Goal: Task Accomplishment & Management: Complete application form

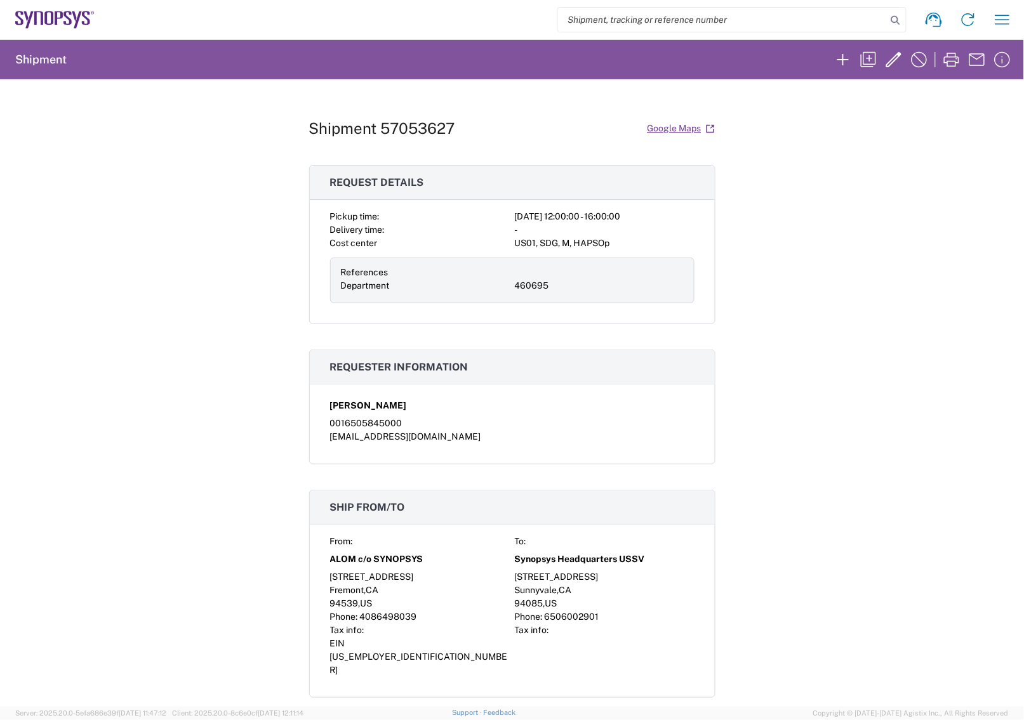
click at [81, 29] on agx-form-navbar "Shipment request Shipment tracking Employee non-product shipment request My shi…" at bounding box center [512, 19] width 1024 height 39
click at [87, 23] on icon at bounding box center [54, 20] width 79 height 18
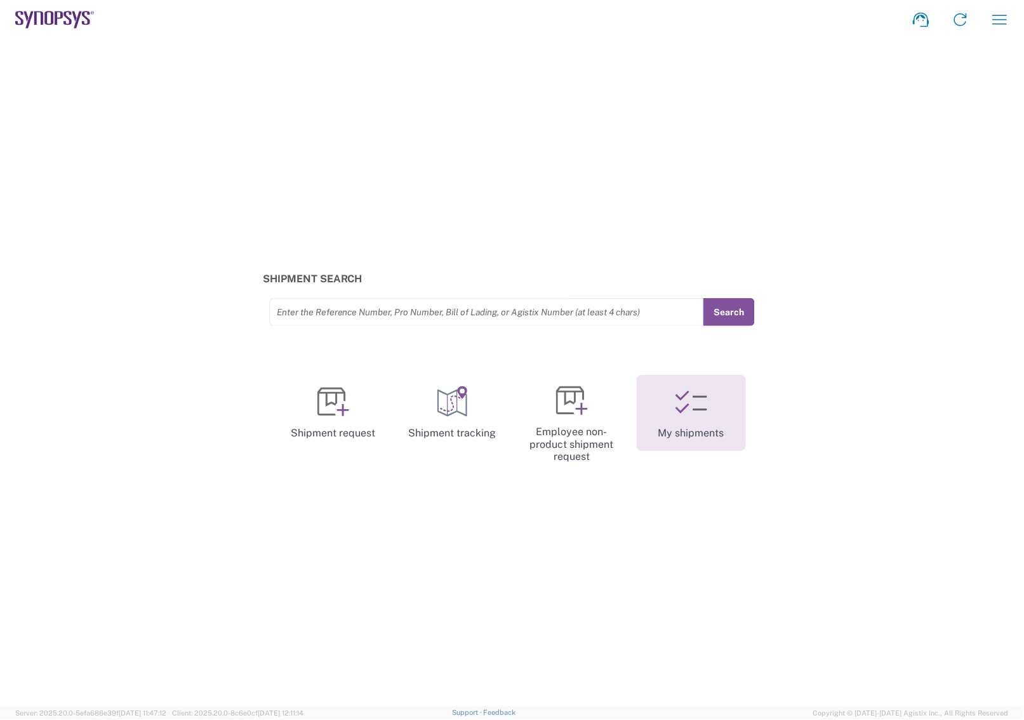
click at [667, 421] on link "My shipments" at bounding box center [691, 413] width 109 height 76
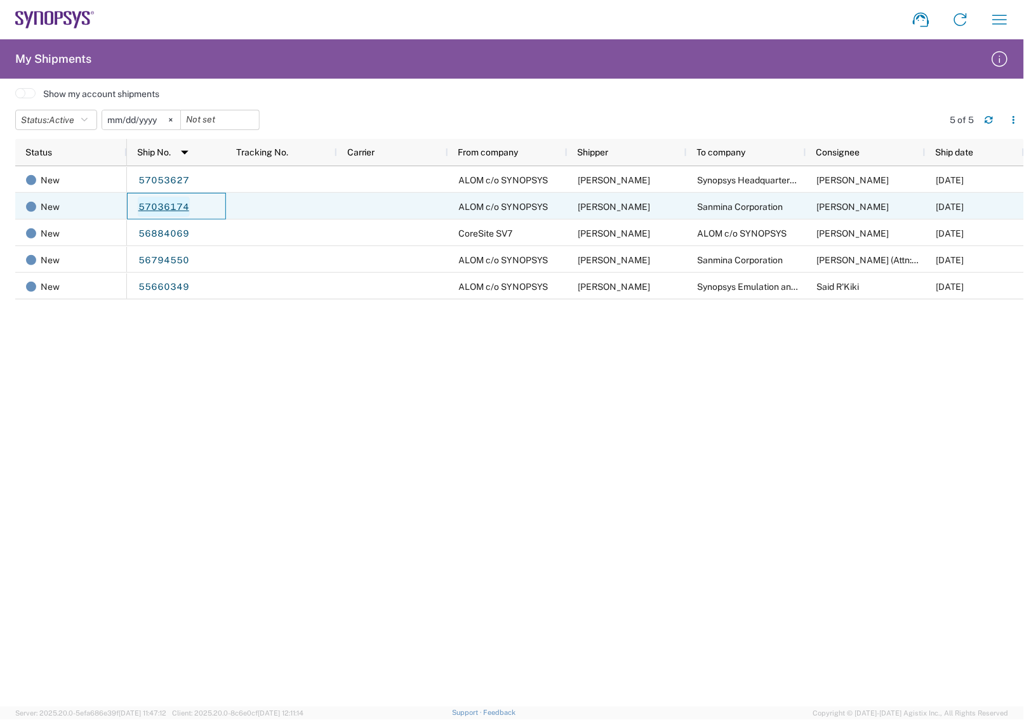
click at [179, 211] on link "57036174" at bounding box center [164, 207] width 52 height 20
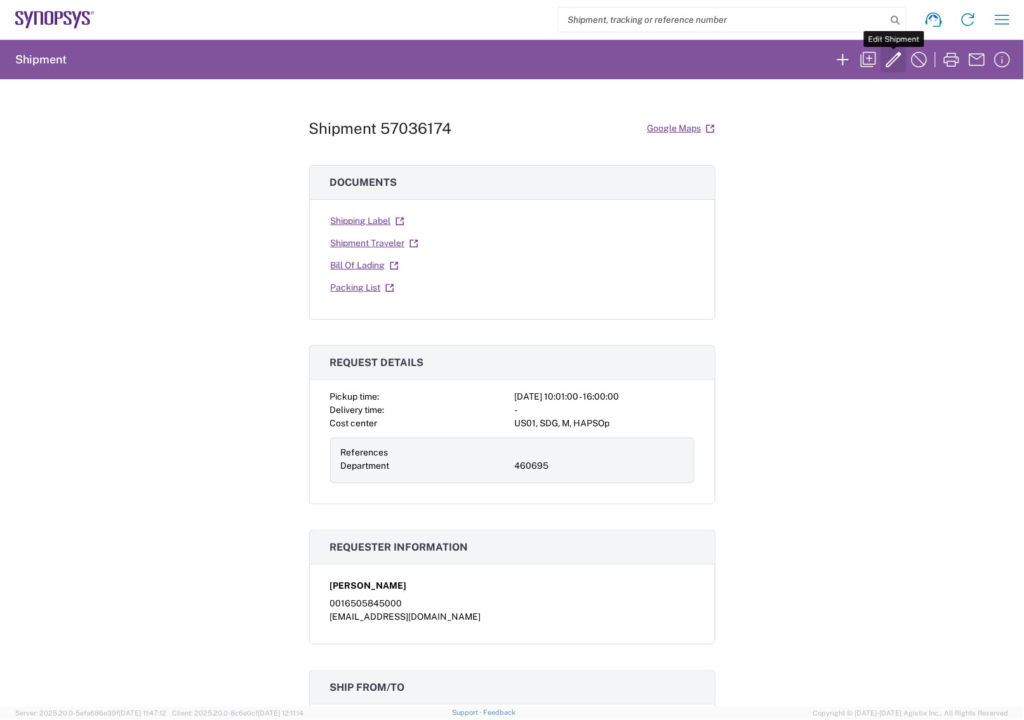
click at [893, 62] on icon "button" at bounding box center [893, 59] width 15 height 15
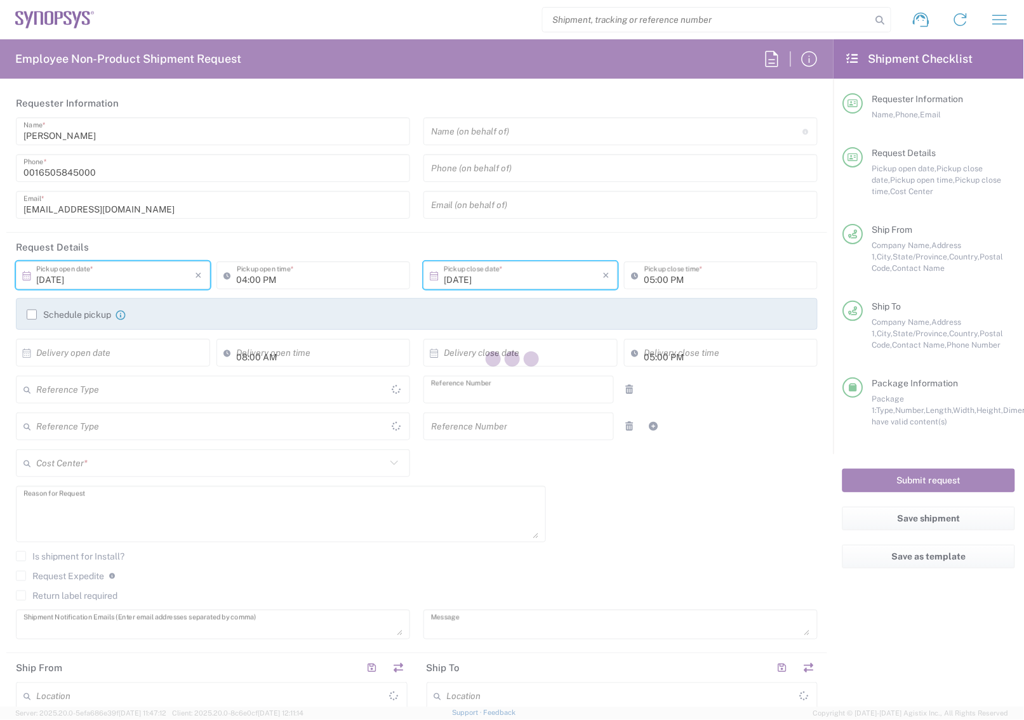
type input "10:01 AM"
type input "04:00 PM"
type input "460695"
type textarea "To support new B12 assembly/test fixtures."
type textarea "inventory-team@synopsys.com, balasub@synopsys.com, haps_planners@synopsys.com, …"
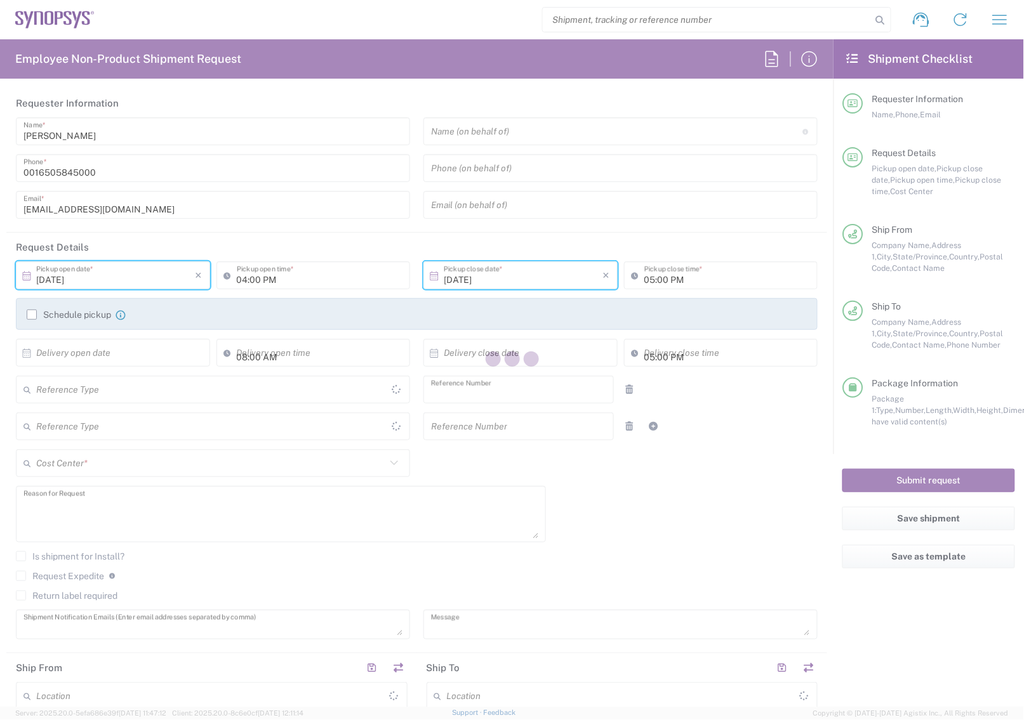
type textarea "To support new B12 assembly/test fixtures."
type input "ALOM c/o SYNOPSYS"
type input "[STREET_ADDRESS]"
type input "Fremont"
type input "94539"
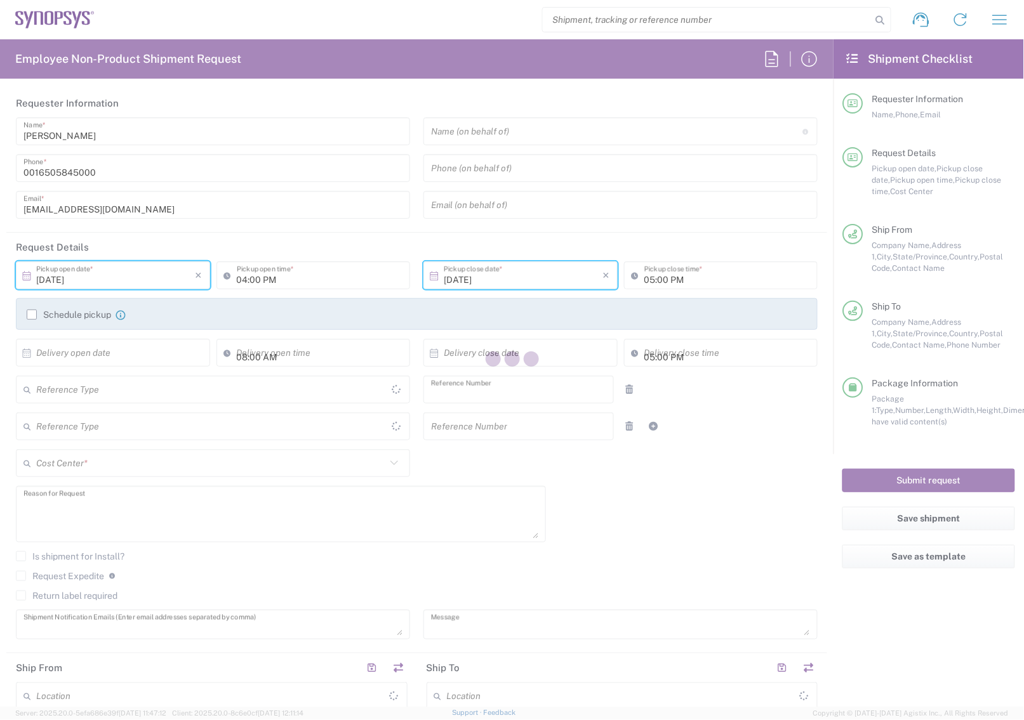
type input "Nirali Trivedi"
type input "4086498039"
type input "synopsyssupport@alom.com"
type input "Sanmina Corporation"
type input "60 E. Plumeria"
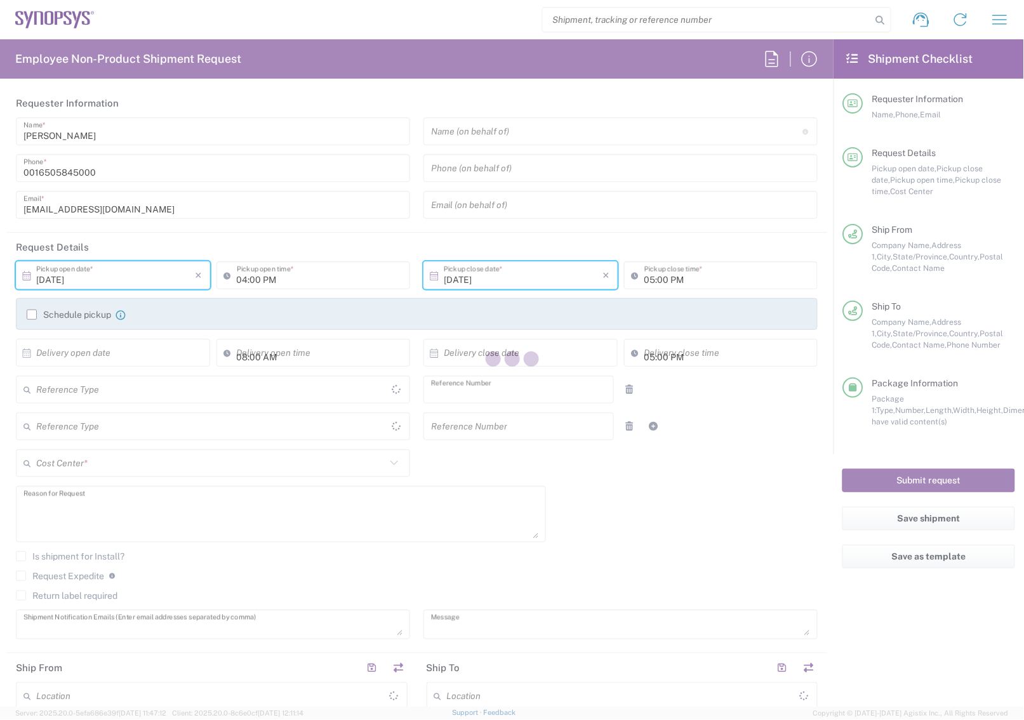
type input "Dock A"
type input "san jose"
type input "California"
type input "95134"
type input "Alex Tran"
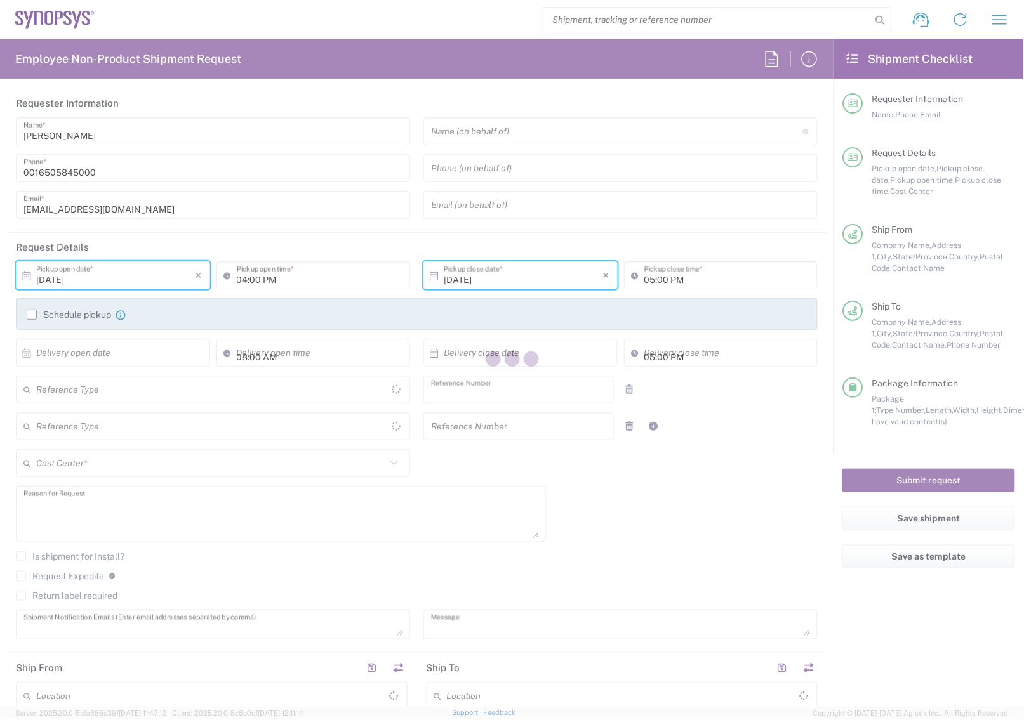
type input "16507894915"
type input "altran@synopsys.com"
type input "Department"
type input "United States"
type input "Delivered at Place"
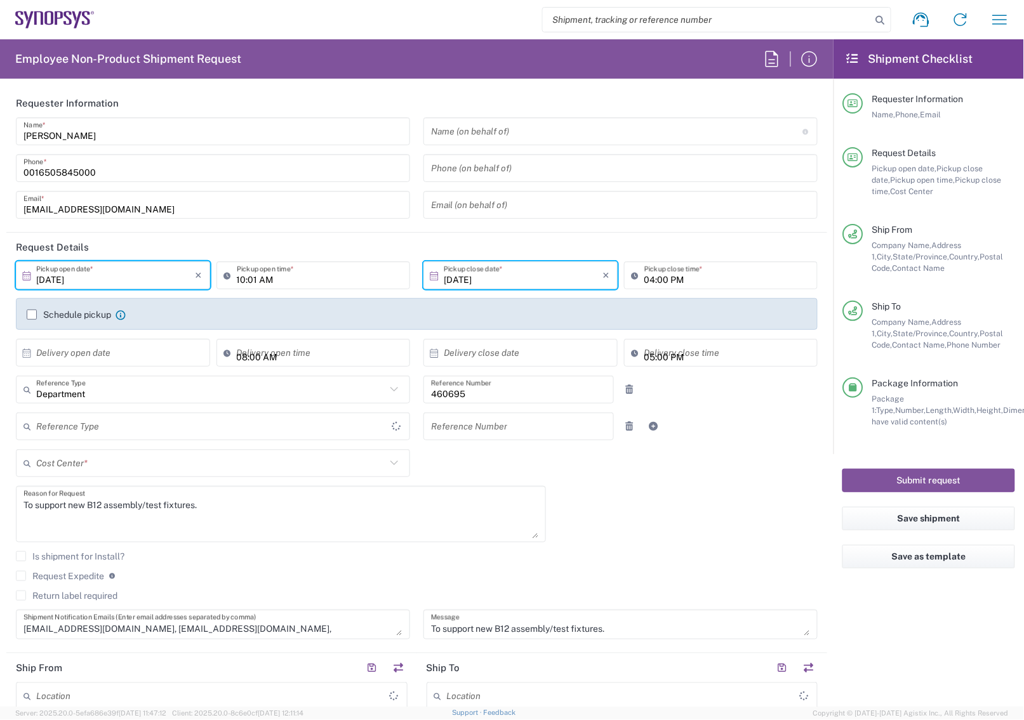
type input "California"
type input "Your Packaging"
type input "United States"
type input "US01, SDG, M, HAPSOp 460695"
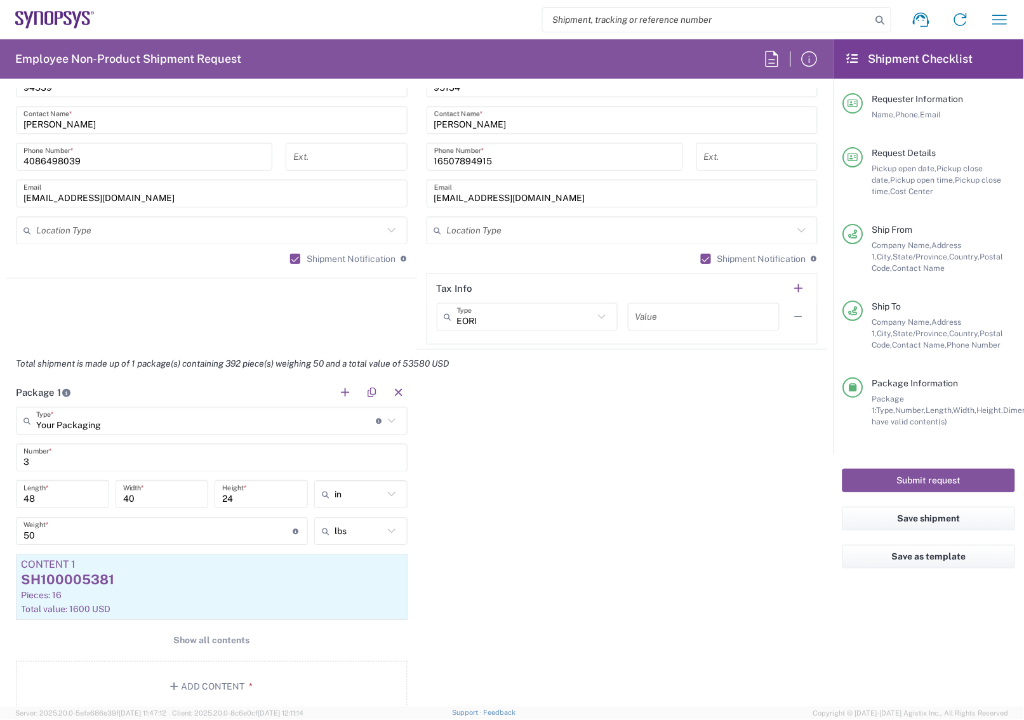
scroll to position [1111, 0]
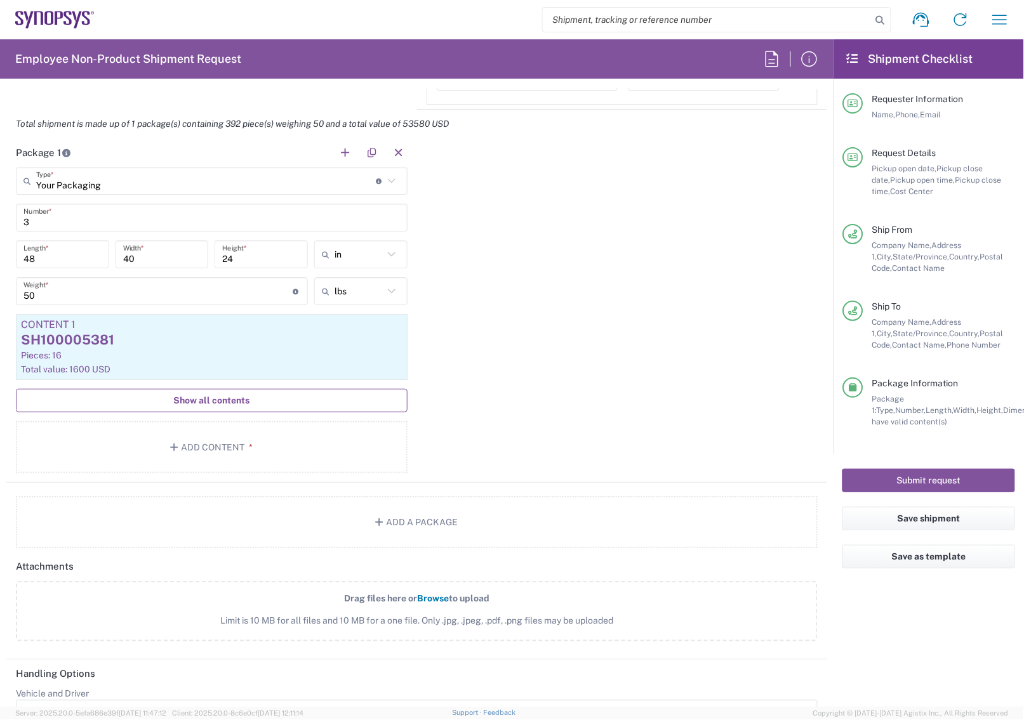
click at [240, 391] on button "Show all contents" at bounding box center [212, 400] width 392 height 23
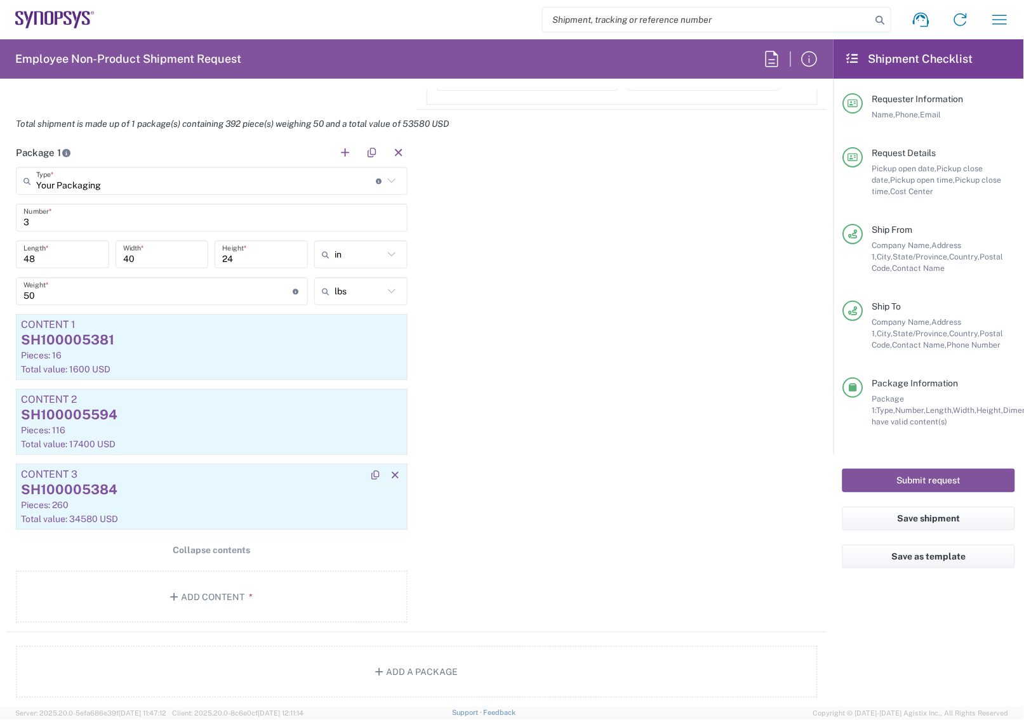
click at [109, 488] on div "SH100005384" at bounding box center [212, 490] width 382 height 19
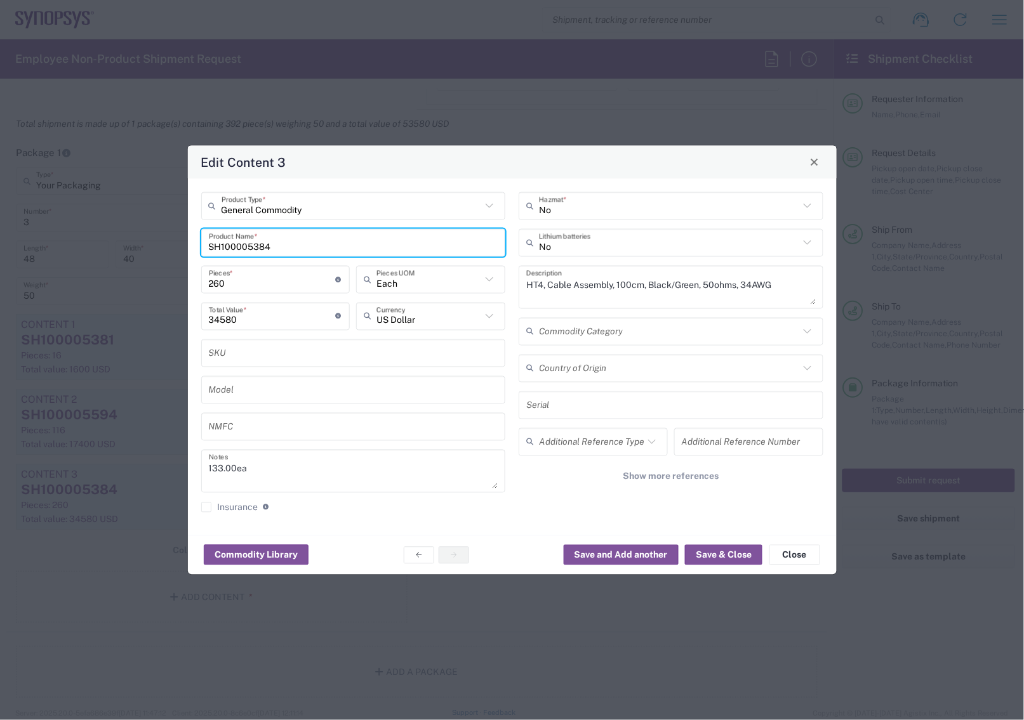
drag, startPoint x: 359, startPoint y: 239, endPoint x: 142, endPoint y: 246, distance: 217.2
click at [142, 246] on div "Edit Content 3 General Commodity Product Type * SH100005384 Product Name * 260 …" at bounding box center [512, 360] width 1024 height 720
type input "hw1284-000"
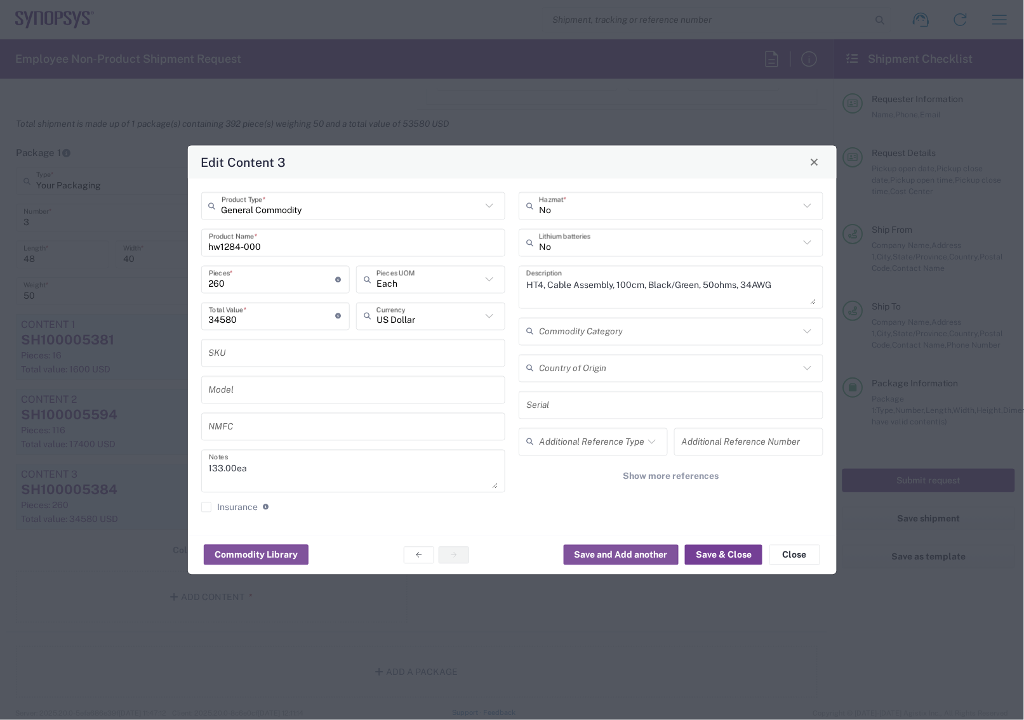
click at [716, 554] on button "Save & Close" at bounding box center [723, 555] width 77 height 20
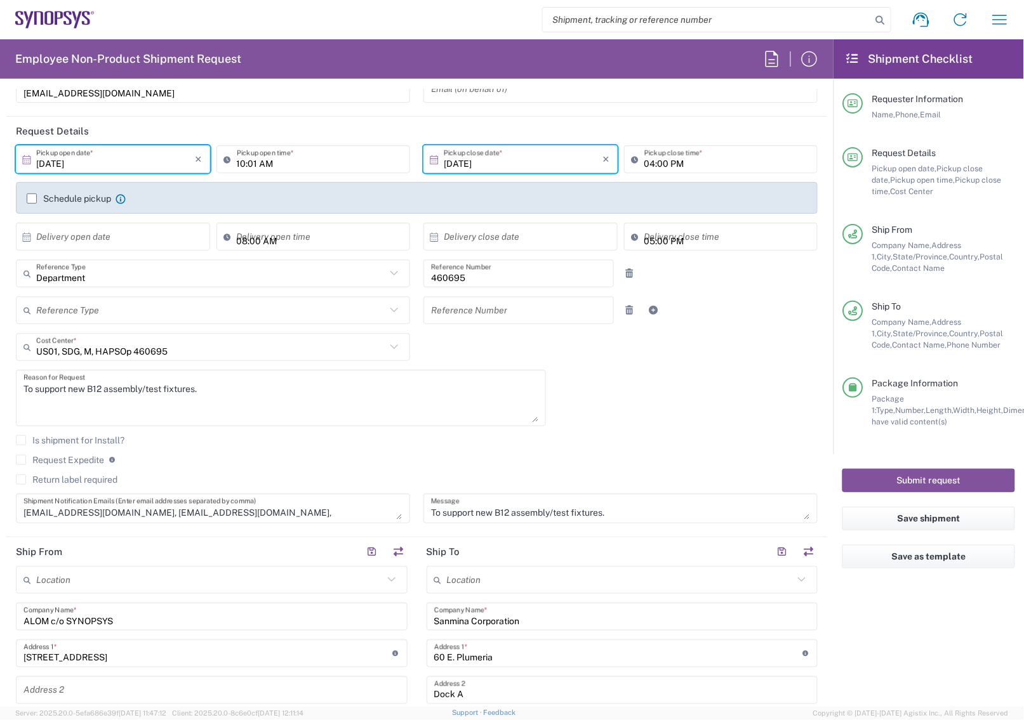
scroll to position [0, 0]
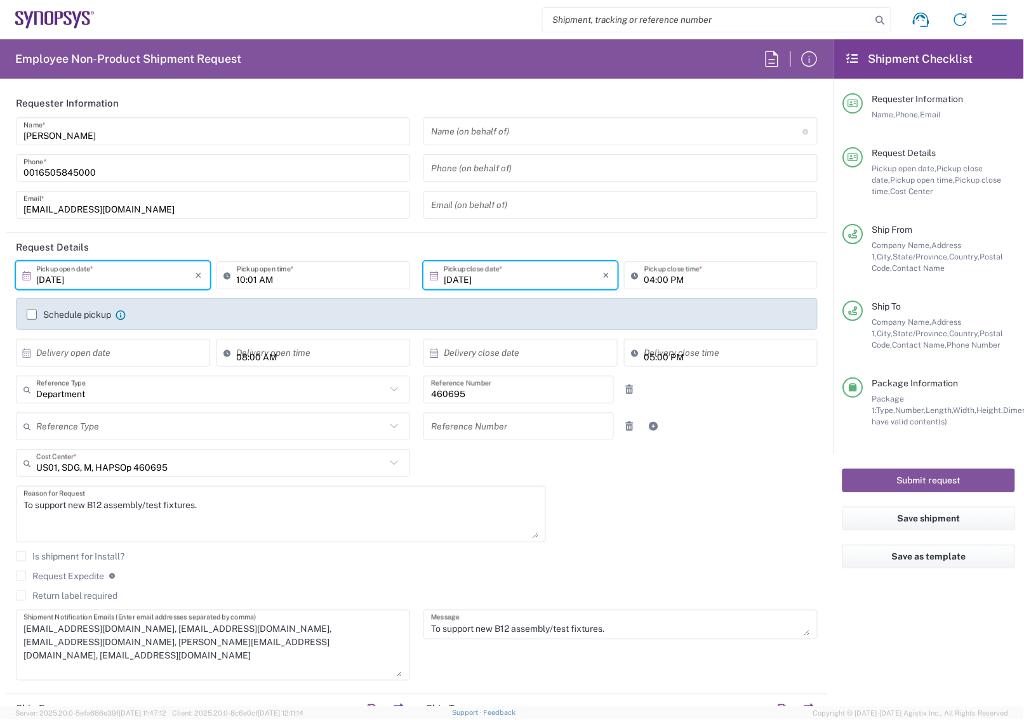
drag, startPoint x: 394, startPoint y: 632, endPoint x: 391, endPoint y: 674, distance: 41.3
click at [391, 674] on textarea "inventory-team@synopsys.com, balasub@synopsys.com, haps_planners@synopsys.com, …" at bounding box center [212, 645] width 379 height 63
click at [96, 270] on input "10/07/2025" at bounding box center [115, 276] width 159 height 22
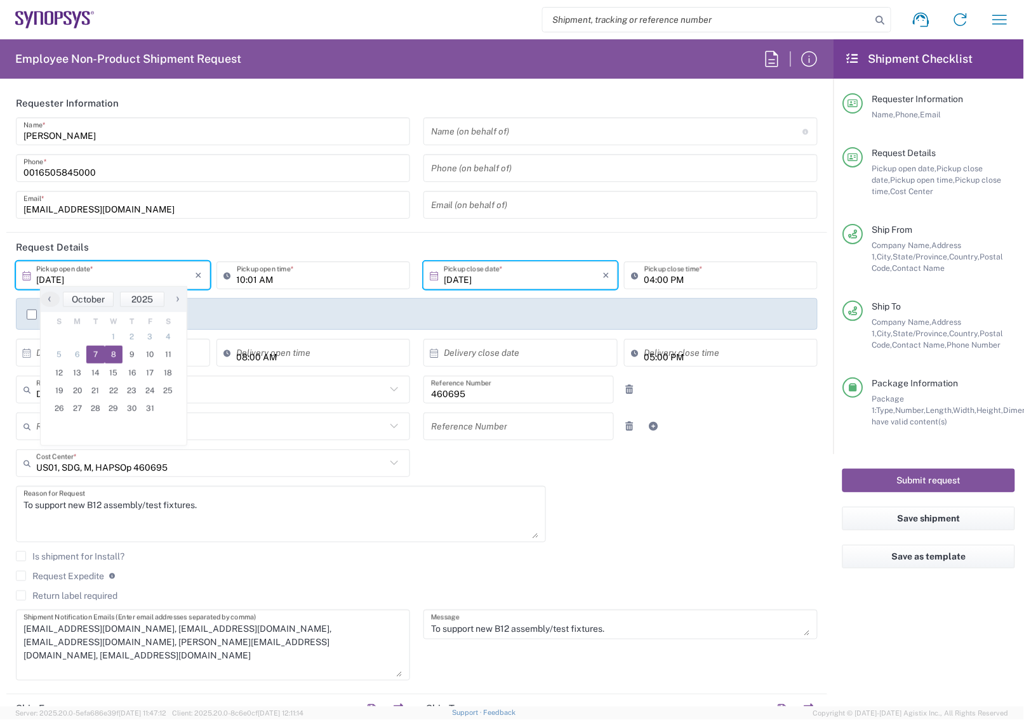
click at [114, 355] on span "8" at bounding box center [114, 355] width 18 height 18
type input "10/08/2025"
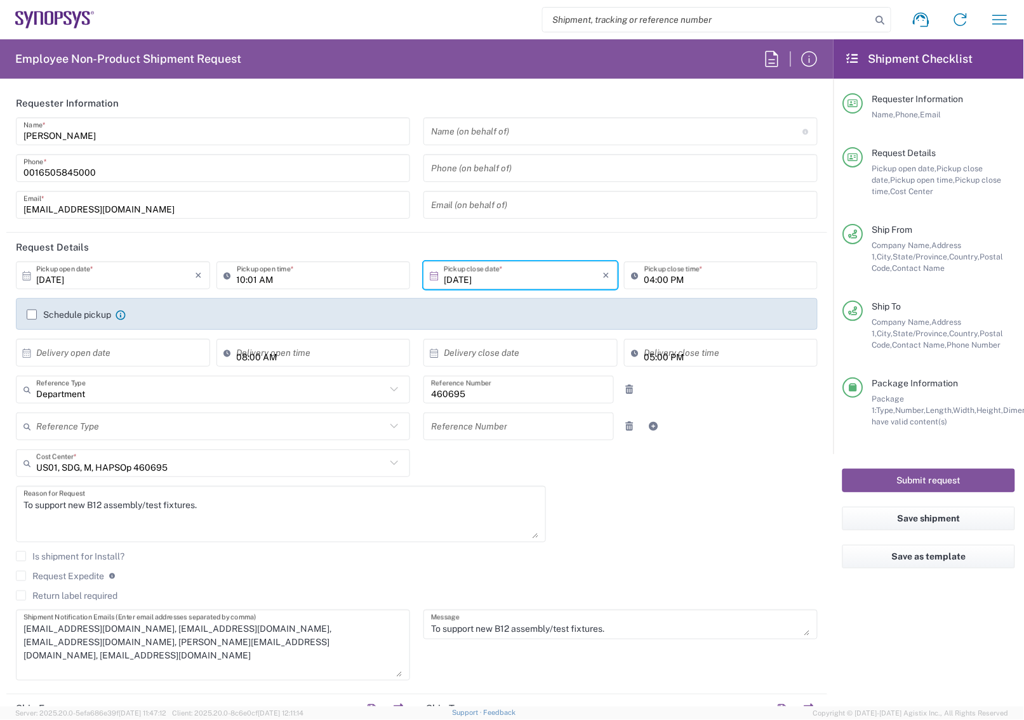
click at [903, 463] on div "Submit request" at bounding box center [928, 481] width 190 height 53
click at [903, 473] on button "Submit request" at bounding box center [928, 480] width 173 height 23
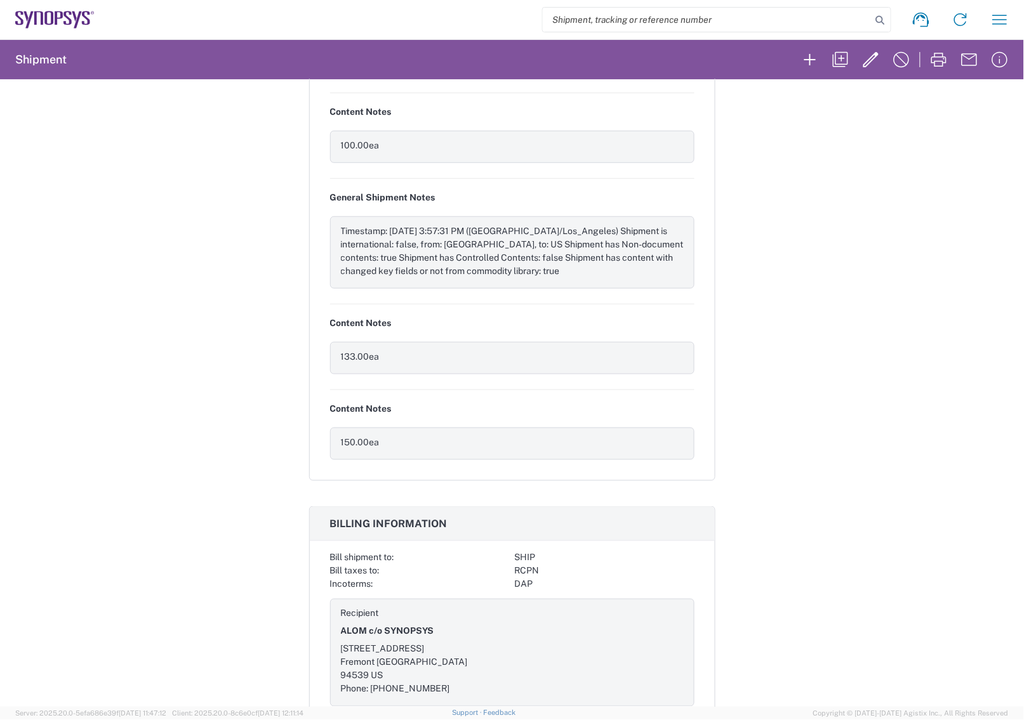
scroll to position [1588, 0]
